Goal: Communication & Community: Answer question/provide support

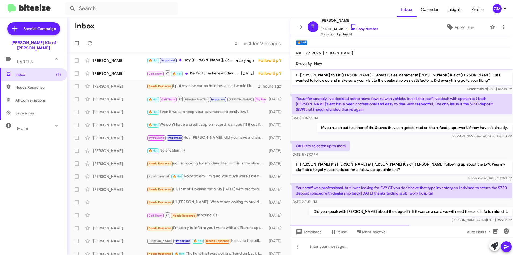
scroll to position [36, 0]
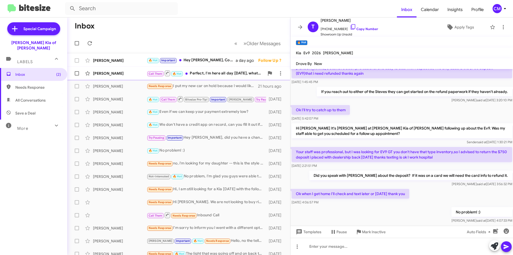
click at [133, 72] on div "[PERSON_NAME]" at bounding box center [120, 73] width 54 height 5
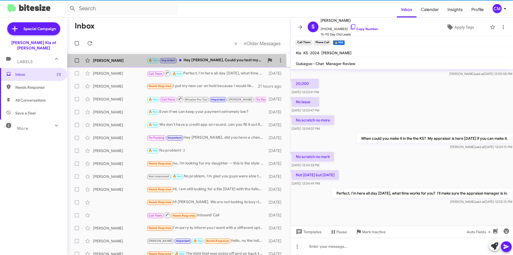
click at [130, 63] on div "[PERSON_NAME] 🔥 Hot Important Hey [PERSON_NAME], Could you text my cell when yo…" at bounding box center [178, 60] width 214 height 11
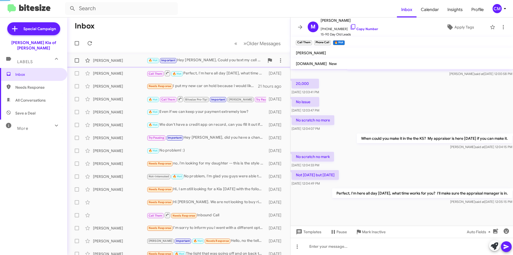
scroll to position [131, 0]
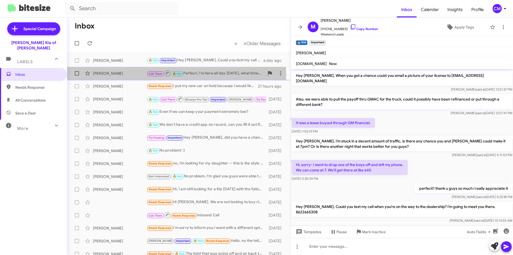
click at [128, 75] on div "[PERSON_NAME]" at bounding box center [120, 73] width 54 height 5
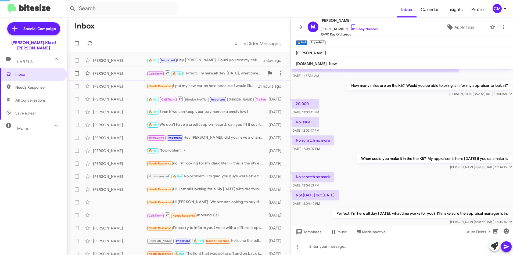
scroll to position [151, 0]
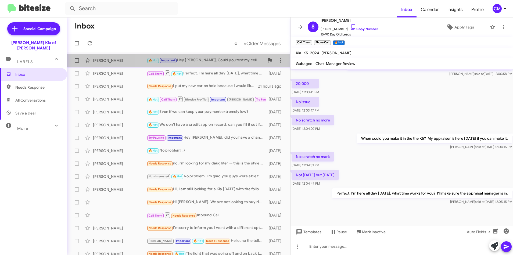
click at [213, 63] on div "🔥 Hot Important Hey [PERSON_NAME], Could you text my cell when you’re on the wa…" at bounding box center [206, 60] width 118 height 6
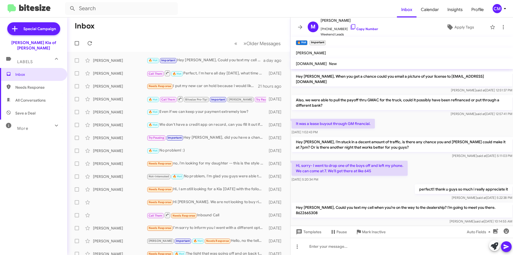
scroll to position [131, 0]
click at [114, 74] on div "[PERSON_NAME]" at bounding box center [120, 73] width 54 height 5
